Goal: Information Seeking & Learning: Find specific fact

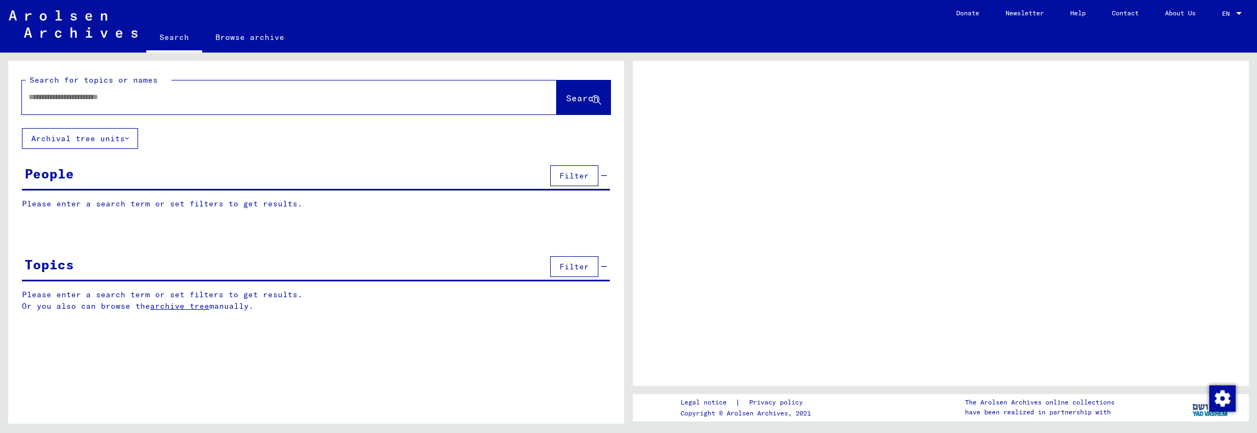
click at [43, 98] on input "text" at bounding box center [279, 97] width 502 height 12
type input "**********"
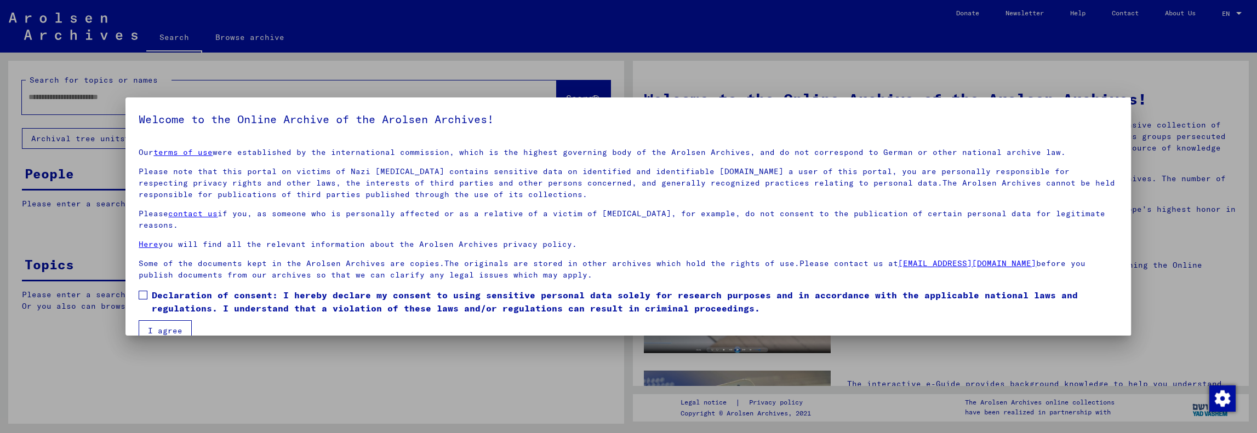
click at [153, 147] on link "terms of use" at bounding box center [182, 152] width 59 height 10
click at [142, 291] on span at bounding box center [143, 295] width 9 height 9
click at [157, 320] on button "I agree" at bounding box center [165, 330] width 53 height 21
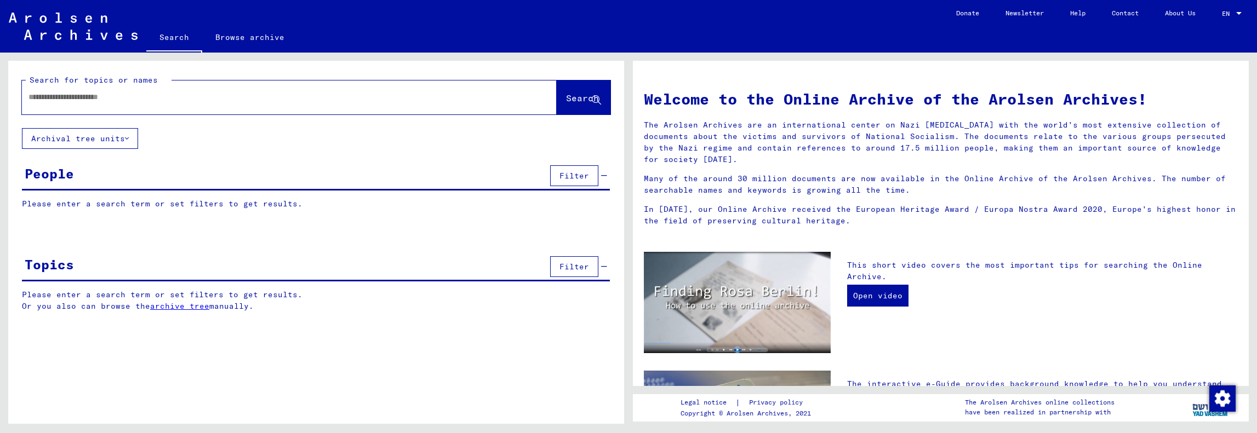
click at [76, 99] on input "text" at bounding box center [275, 97] width 495 height 12
type input "**********"
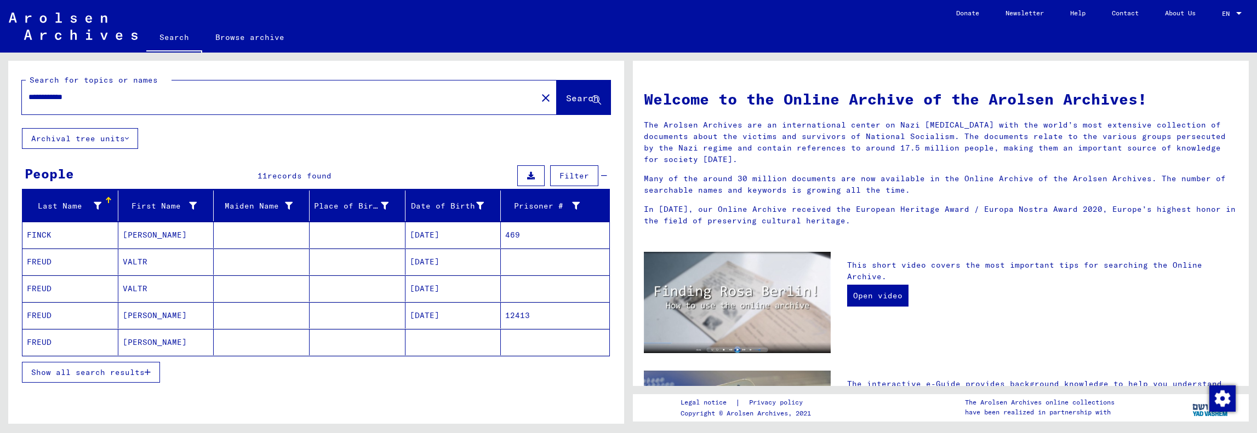
click at [438, 314] on mat-cell "[DATE]" at bounding box center [453, 315] width 96 height 26
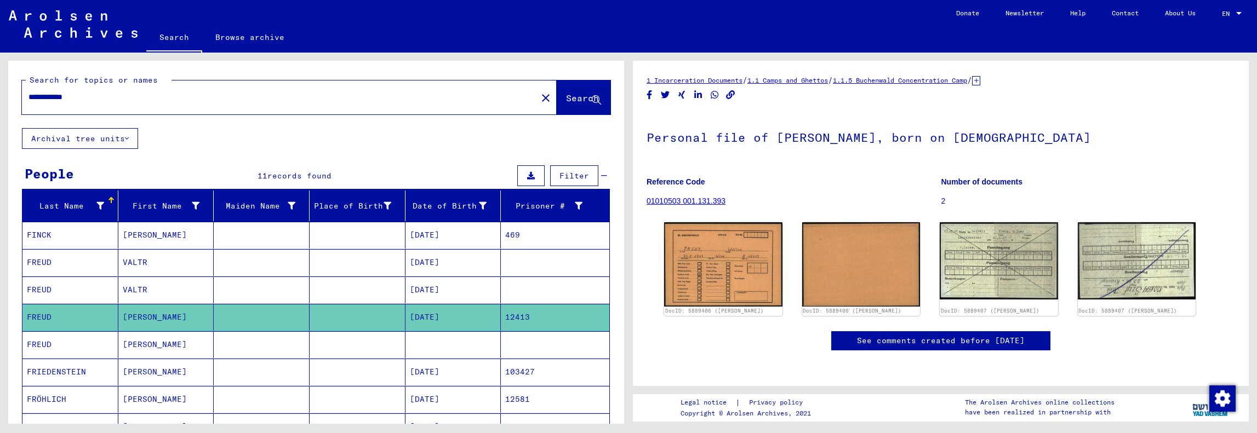
click at [446, 259] on mat-cell "[DATE]" at bounding box center [453, 262] width 96 height 27
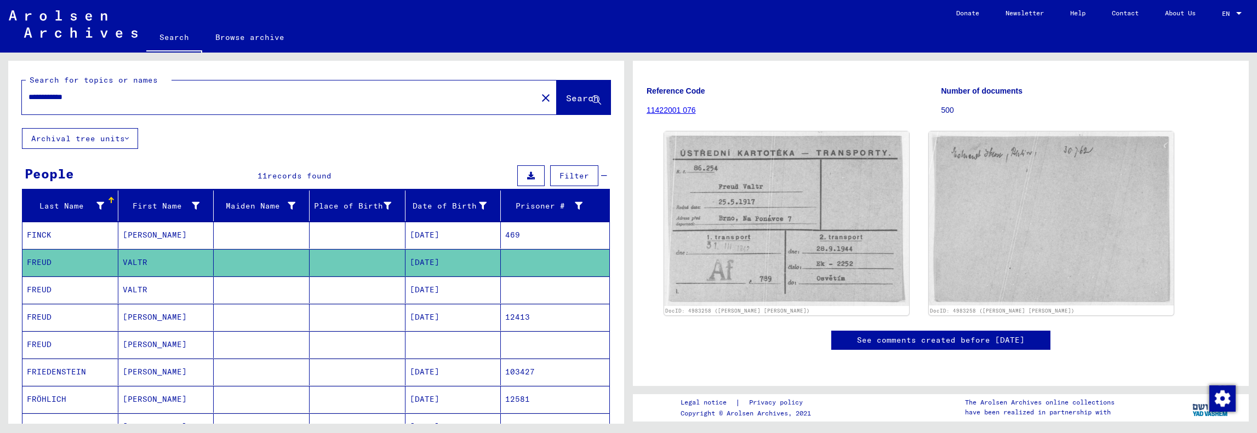
click at [440, 311] on mat-cell "[DATE]" at bounding box center [453, 317] width 96 height 27
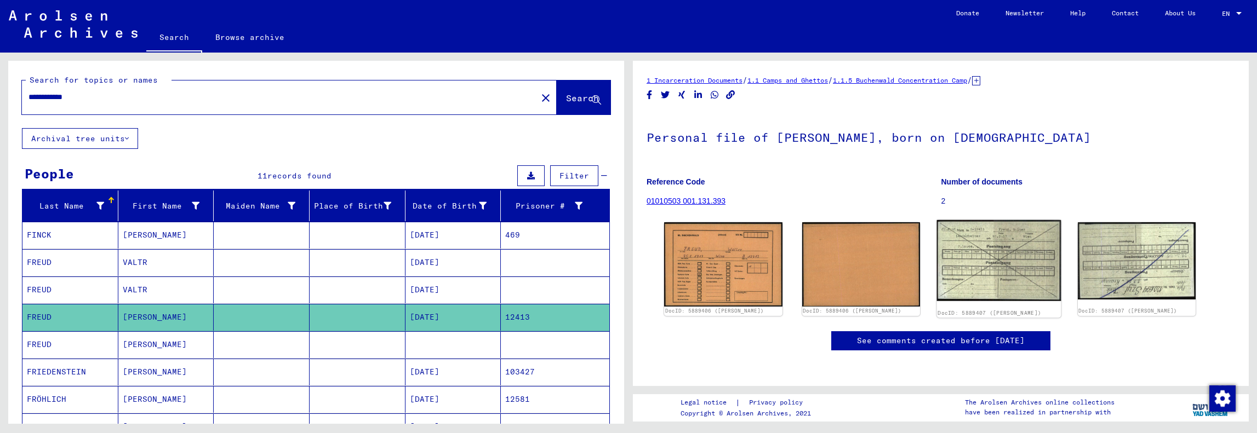
click at [1015, 270] on img at bounding box center [999, 260] width 124 height 81
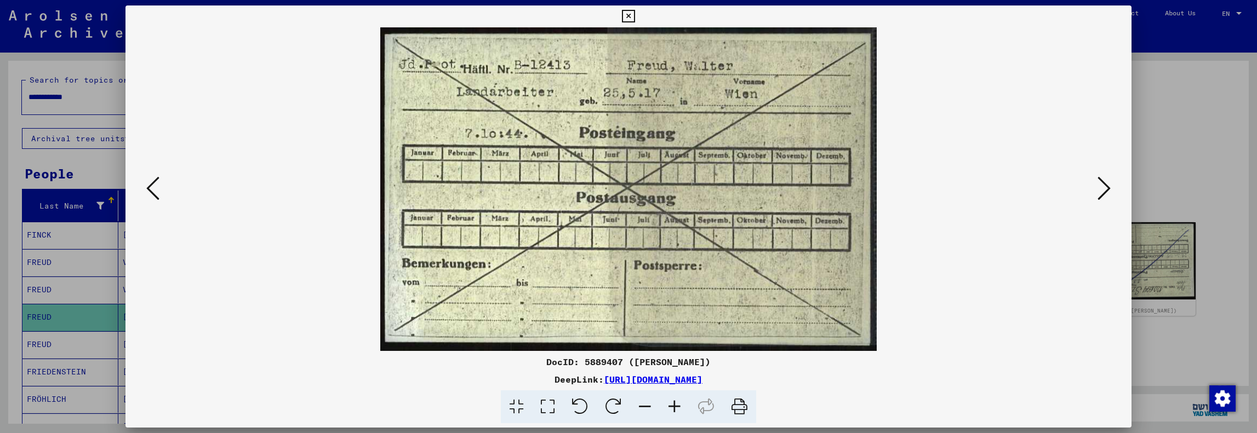
click at [1111, 182] on button at bounding box center [1104, 189] width 20 height 31
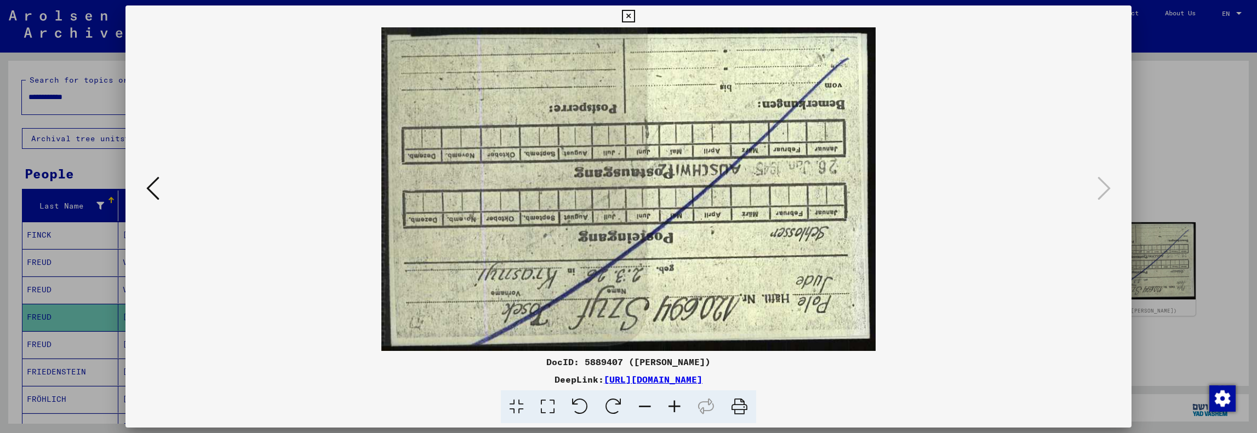
click at [141, 192] on div at bounding box center [627, 189] width 1005 height 324
click at [45, 265] on div at bounding box center [628, 216] width 1257 height 433
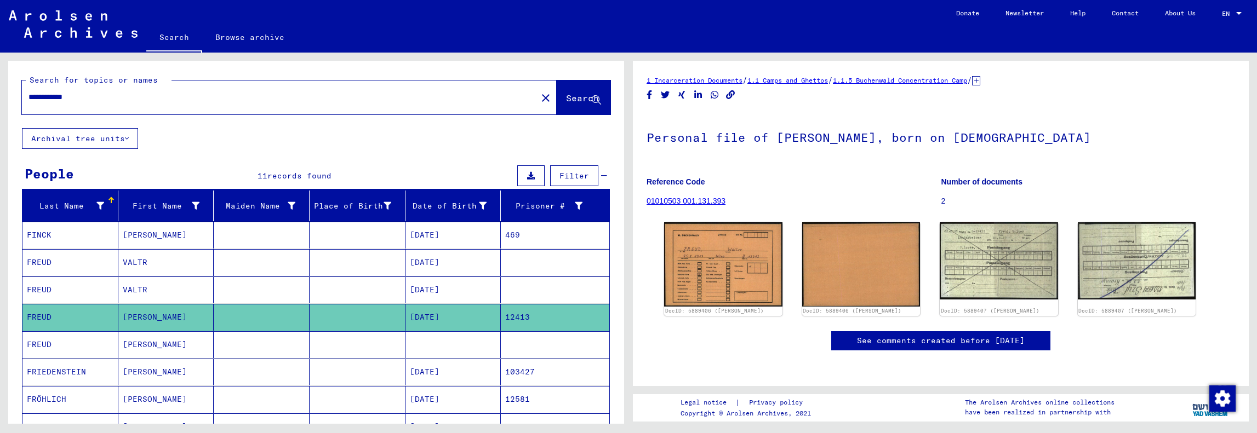
click at [50, 261] on mat-cell "FREUD" at bounding box center [70, 262] width 96 height 27
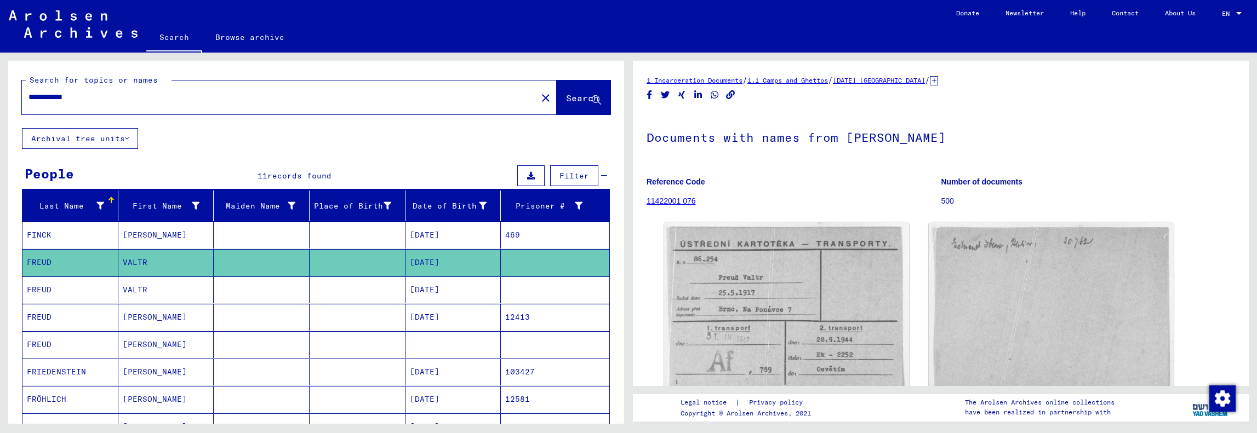
click at [433, 320] on mat-cell "[DATE]" at bounding box center [453, 317] width 96 height 27
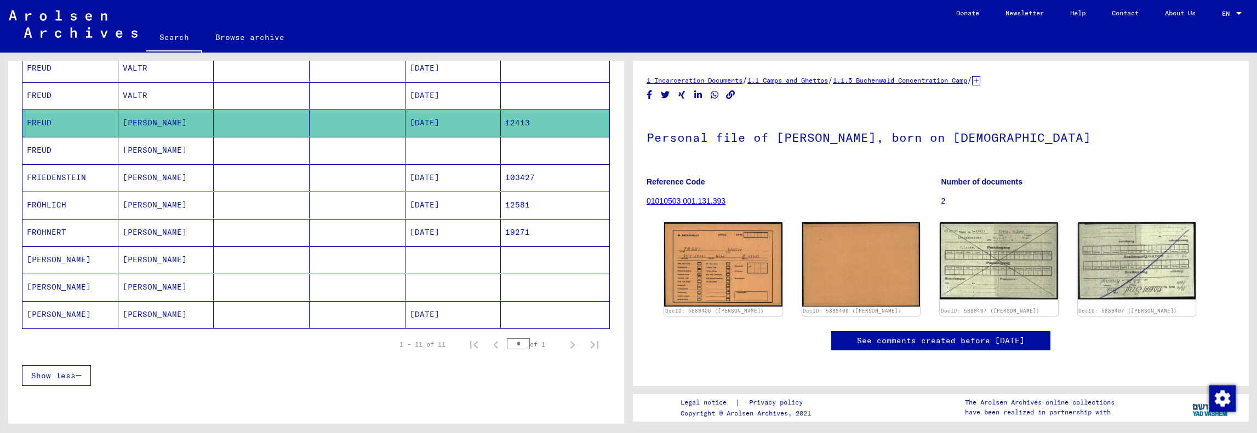
scroll to position [219, 0]
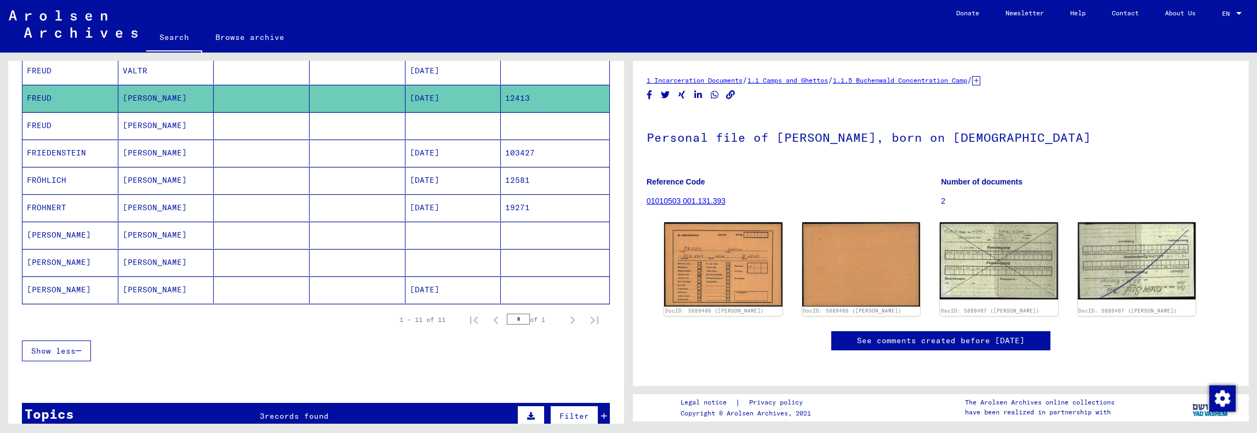
click at [174, 259] on mat-cell "[PERSON_NAME]" at bounding box center [166, 262] width 96 height 27
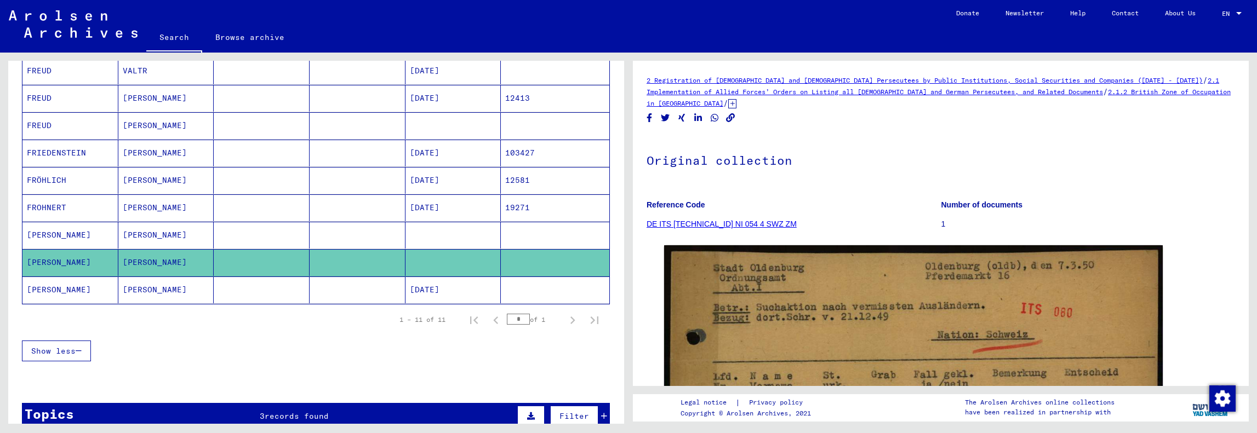
click at [181, 226] on mat-cell "[PERSON_NAME]" at bounding box center [166, 235] width 96 height 27
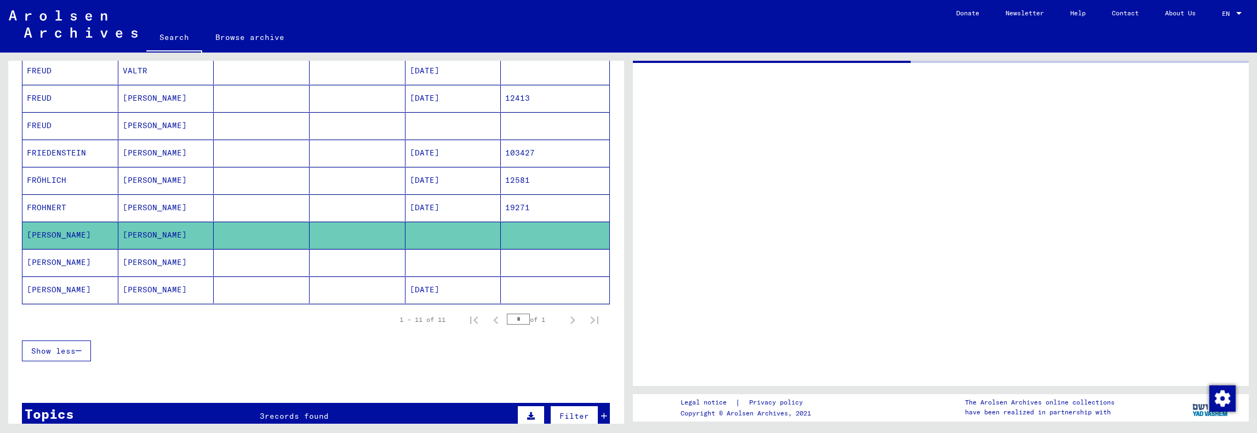
drag, startPoint x: 177, startPoint y: 214, endPoint x: 177, endPoint y: 196, distance: 18.6
click at [177, 214] on mat-cell "[PERSON_NAME]" at bounding box center [166, 207] width 96 height 27
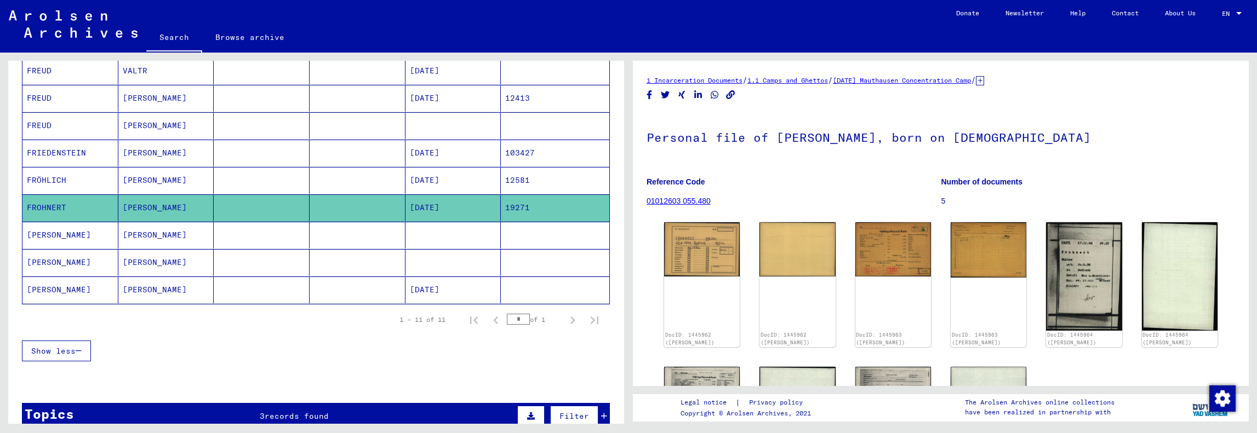
click at [177, 183] on mat-cell "[PERSON_NAME]" at bounding box center [166, 180] width 96 height 27
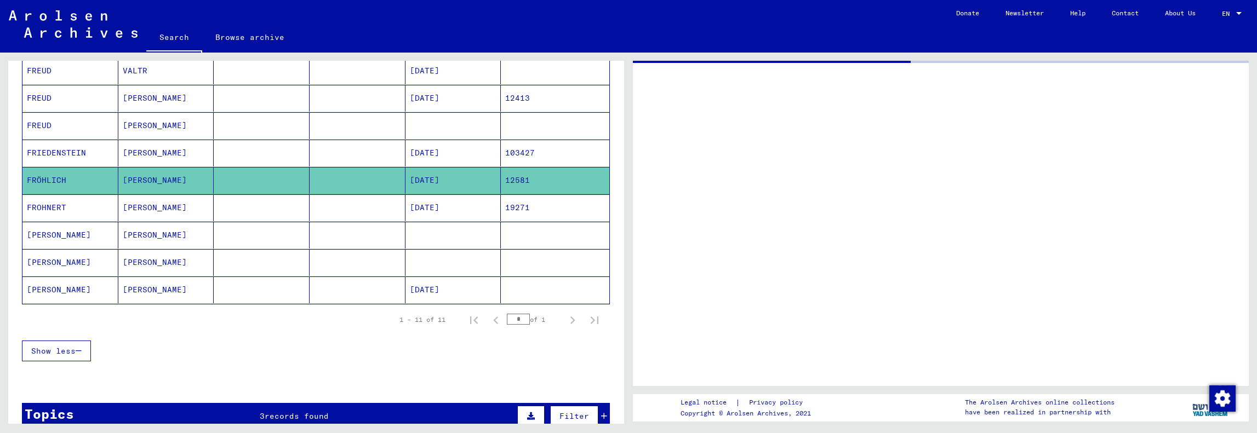
click at [255, 152] on mat-cell at bounding box center [262, 153] width 96 height 27
